Goal: Check status: Check status

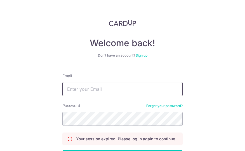
drag, startPoint x: 0, startPoint y: 0, endPoint x: 115, endPoint y: 88, distance: 144.6
click at [115, 88] on input "Email" at bounding box center [122, 89] width 120 height 14
type input "[EMAIL_ADDRESS][DOMAIN_NAME]"
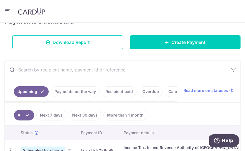
scroll to position [140, 0]
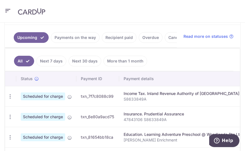
click at [72, 38] on link "Payments on the way" at bounding box center [75, 37] width 49 height 11
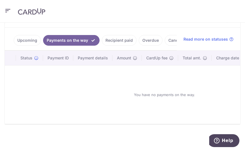
click at [110, 42] on ul "Upcoming Payments on the way Recipient paid Overdue Cancelled" at bounding box center [91, 39] width 172 height 23
click at [110, 40] on link "Recipient paid" at bounding box center [119, 40] width 35 height 11
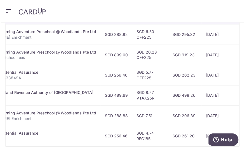
scroll to position [179, 0]
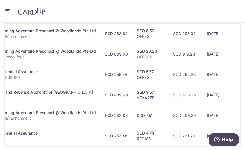
click at [166, 146] on td "SGD 4.74 REC185" at bounding box center [150, 135] width 36 height 20
drag, startPoint x: 160, startPoint y: 148, endPoint x: 152, endPoint y: 148, distance: 8.1
click at [157, 146] on td "SGD 4.74 REC185" at bounding box center [150, 135] width 36 height 20
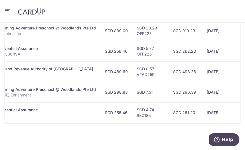
drag, startPoint x: 148, startPoint y: 148, endPoint x: 142, endPoint y: 150, distance: 7.0
click at [142, 150] on html "[EMAIL_ADDRESS][DOMAIN_NAME] Home Pay Payments Recipients Cards Refer & Save Su…" at bounding box center [122, 75] width 245 height 150
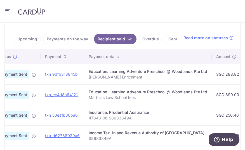
scroll to position [68, 0]
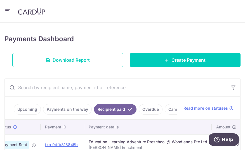
click at [18, 107] on link "Upcoming" at bounding box center [27, 109] width 27 height 11
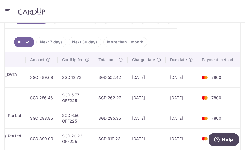
scroll to position [0, 193]
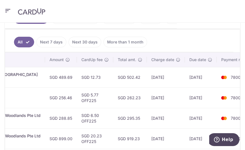
click at [154, 108] on td "[DATE]" at bounding box center [166, 97] width 38 height 20
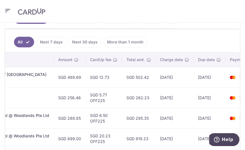
click at [154, 108] on td "SGD 262.23" at bounding box center [139, 97] width 34 height 20
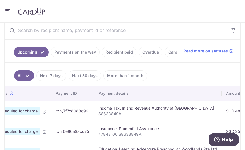
scroll to position [103, 0]
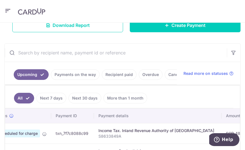
click at [120, 74] on link "Recipient paid" at bounding box center [119, 74] width 35 height 11
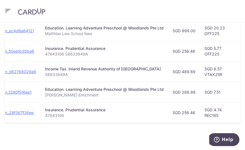
scroll to position [0, 64]
drag, startPoint x: 64, startPoint y: 113, endPoint x: 46, endPoint y: 113, distance: 18.7
click at [46, 113] on p "47843106" at bounding box center [105, 115] width 119 height 6
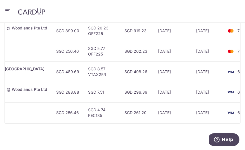
scroll to position [0, 206]
